Goal: Task Accomplishment & Management: Manage account settings

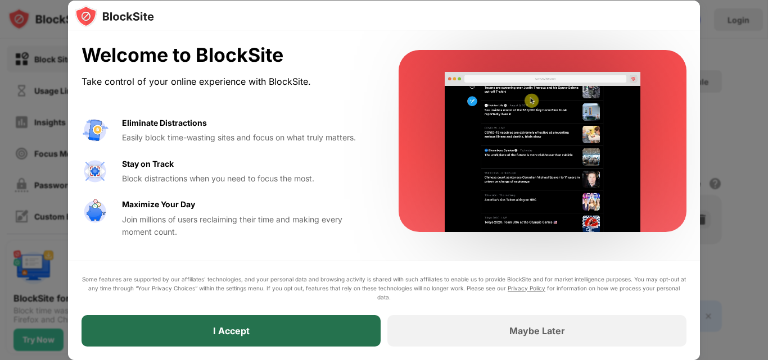
click at [236, 330] on div "I Accept" at bounding box center [231, 330] width 37 height 11
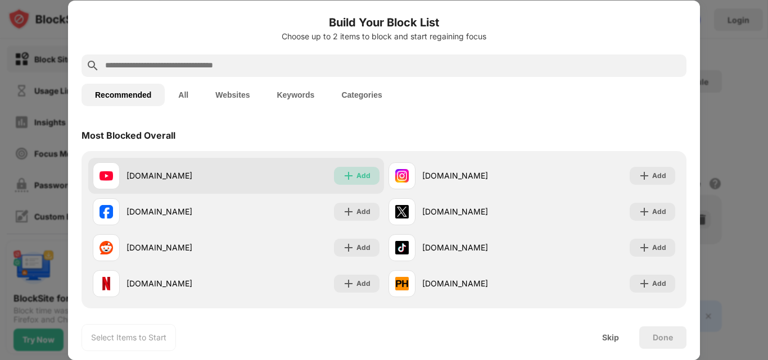
click at [346, 173] on img at bounding box center [348, 175] width 11 height 11
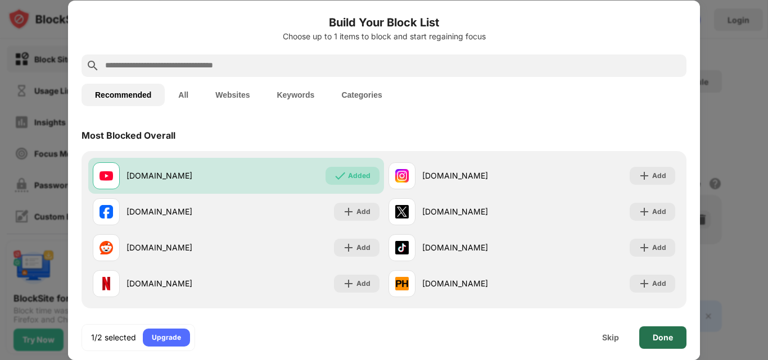
click at [657, 338] on div "Done" at bounding box center [663, 337] width 20 height 9
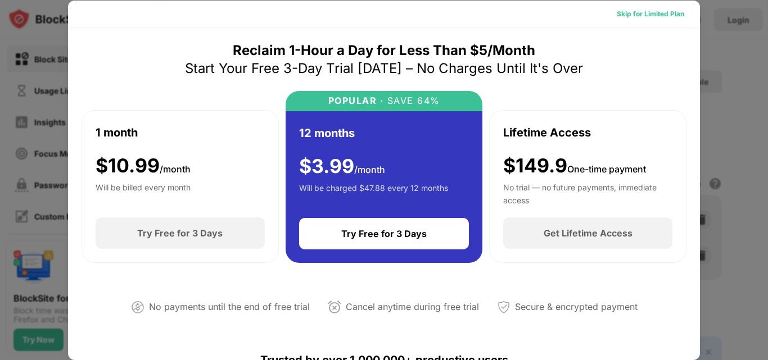
click at [622, 17] on div "Skip for Limited Plan" at bounding box center [650, 13] width 67 height 11
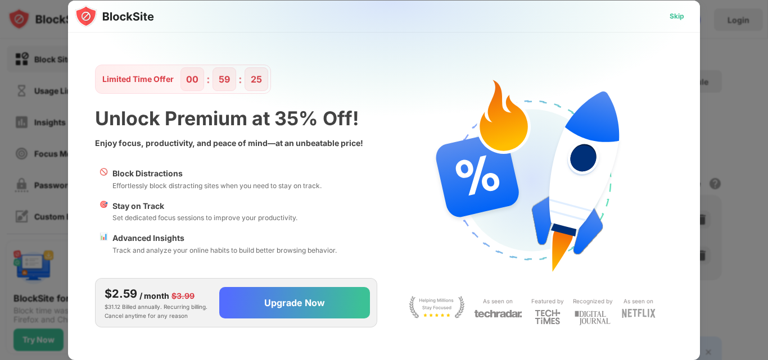
click at [680, 20] on div "Skip" at bounding box center [676, 16] width 15 height 11
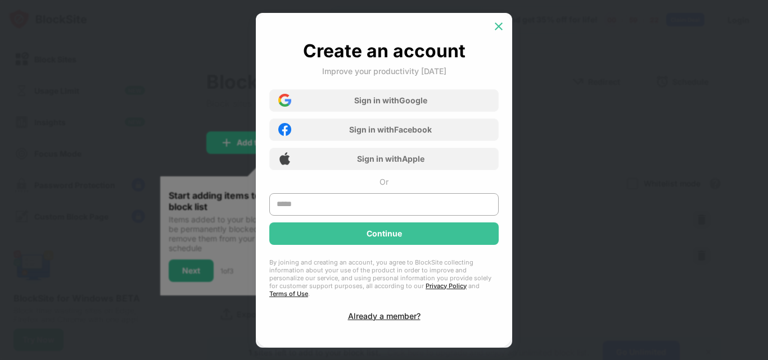
click at [494, 32] on img at bounding box center [498, 26] width 11 height 11
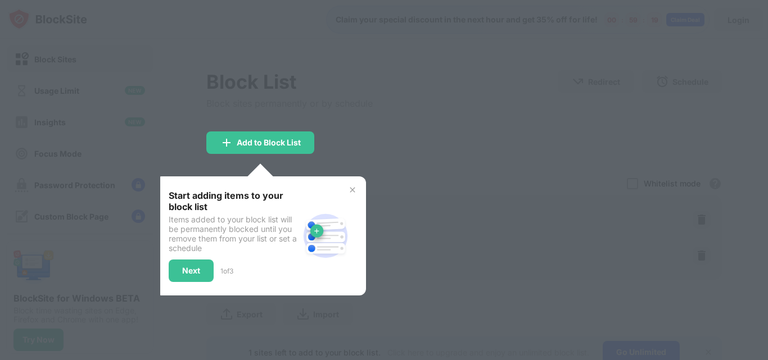
click at [354, 192] on img at bounding box center [352, 189] width 9 height 9
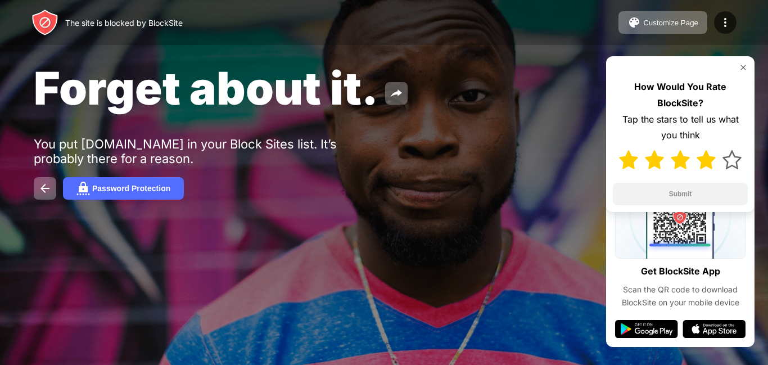
click at [705, 159] on img at bounding box center [705, 159] width 19 height 19
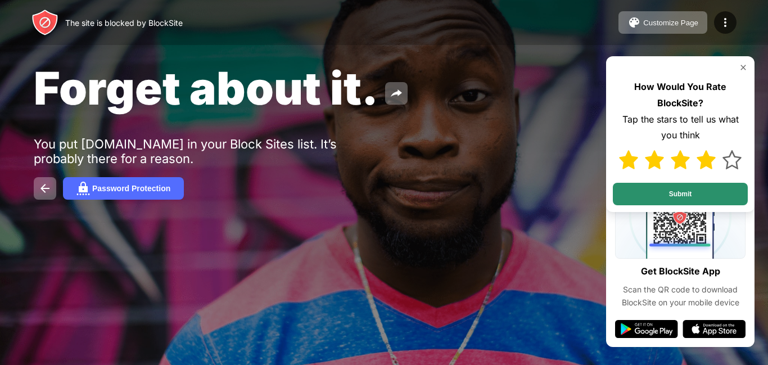
click at [698, 196] on button "Submit" at bounding box center [680, 194] width 135 height 22
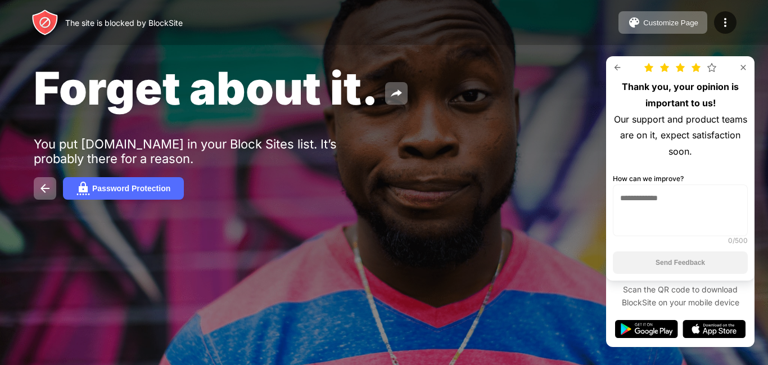
drag, startPoint x: 743, startPoint y: 61, endPoint x: 743, endPoint y: 68, distance: 6.7
click at [743, 68] on div "Thank you, your opinion is important to us! Our support and product teams are o…" at bounding box center [680, 168] width 148 height 224
click at [743, 68] on img at bounding box center [743, 67] width 9 height 9
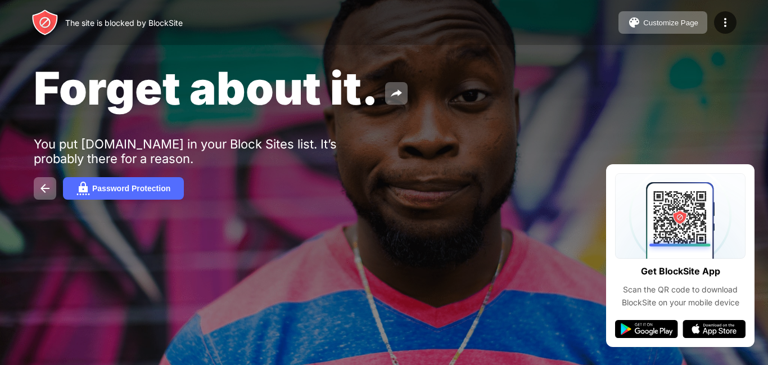
click at [478, 107] on div "Forget about it." at bounding box center [314, 88] width 560 height 55
click at [152, 194] on button "Password Protection" at bounding box center [123, 188] width 121 height 22
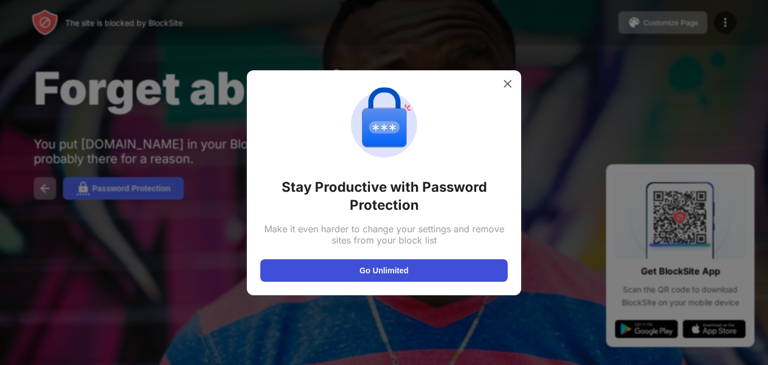
click at [338, 274] on button "Go Unlimited" at bounding box center [383, 270] width 247 height 22
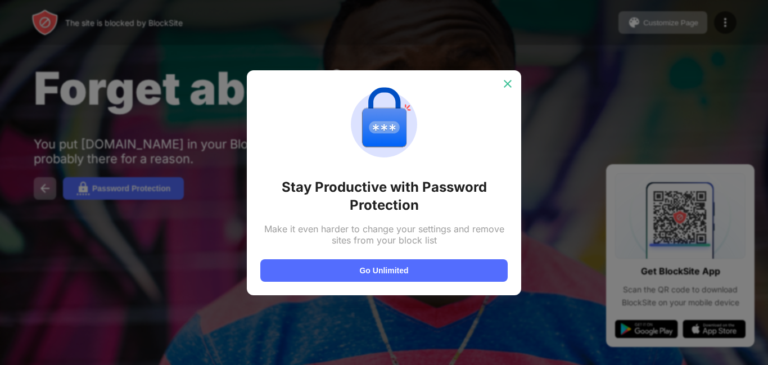
click at [506, 83] on img at bounding box center [507, 83] width 11 height 11
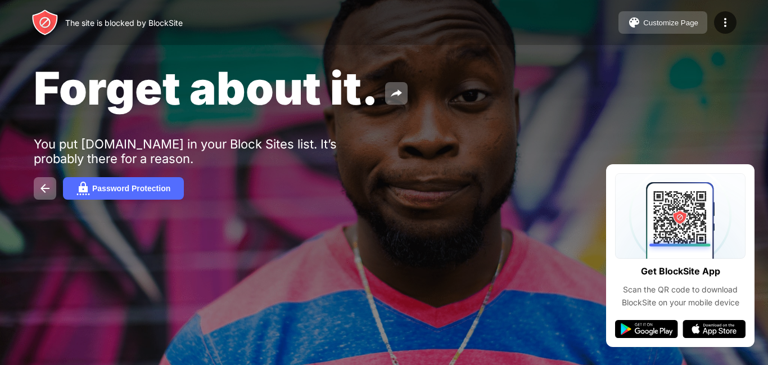
click at [681, 29] on button "Customize Page" at bounding box center [662, 22] width 89 height 22
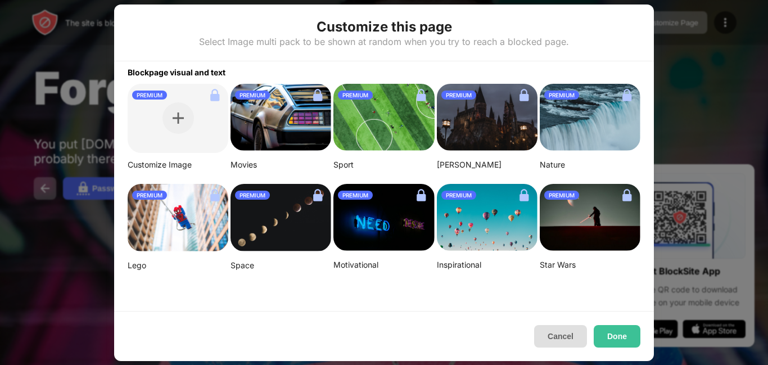
click at [548, 331] on button "Cancel" at bounding box center [560, 336] width 53 height 22
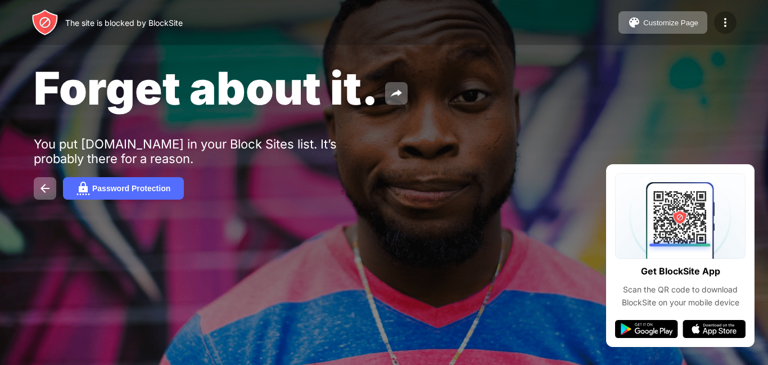
click at [718, 23] on div at bounding box center [725, 22] width 22 height 22
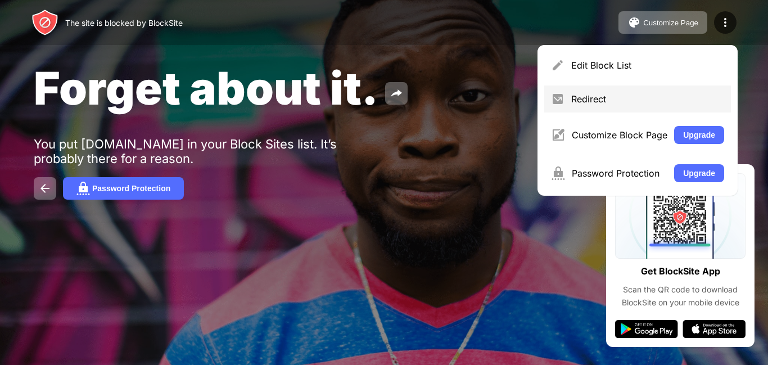
click at [574, 101] on div "Redirect" at bounding box center [647, 98] width 153 height 11
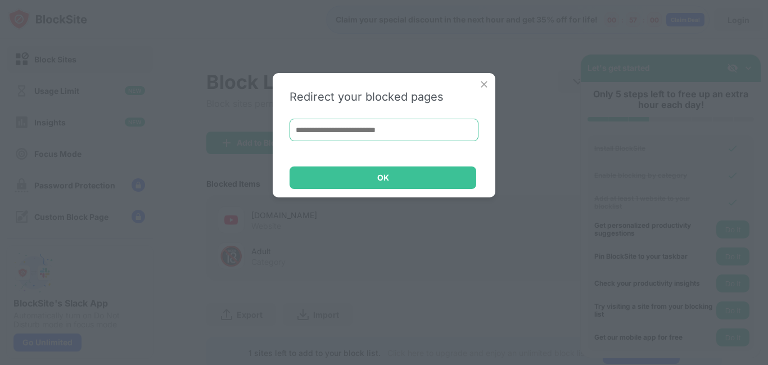
click at [402, 137] on input at bounding box center [383, 130] width 189 height 22
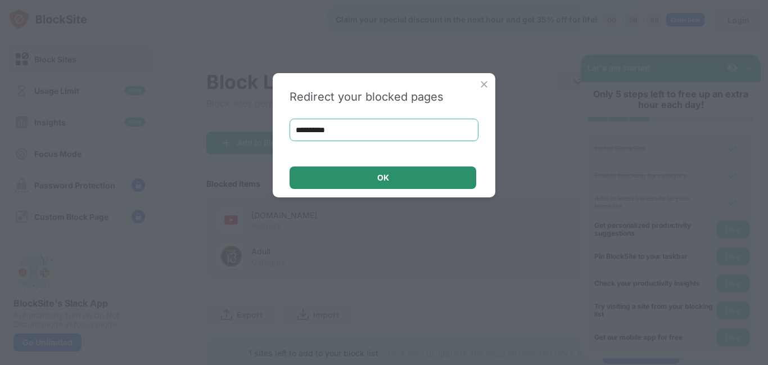
type input "**********"
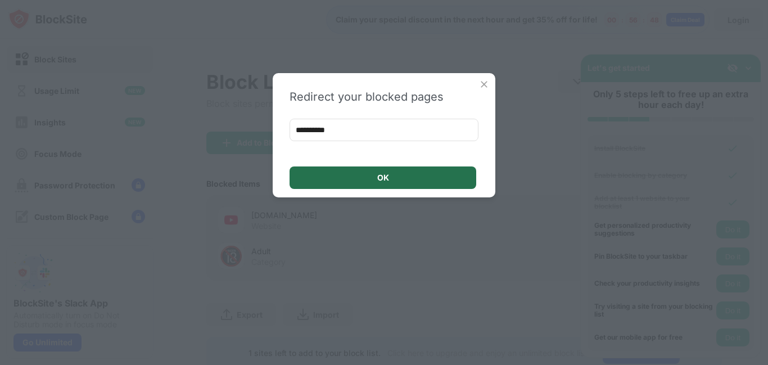
click at [402, 171] on div "OK" at bounding box center [382, 177] width 187 height 22
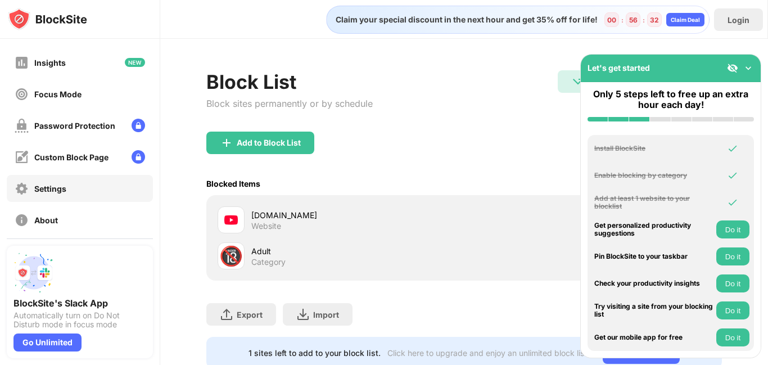
scroll to position [102, 0]
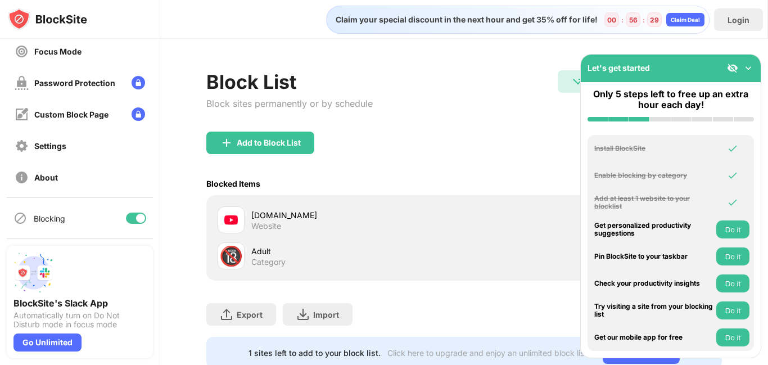
click at [379, 129] on div "Block List Block sites permanently or by schedule Redirect Redirect to [DOMAIN_…" at bounding box center [463, 100] width 515 height 61
